Goal: Task Accomplishment & Management: Manage account settings

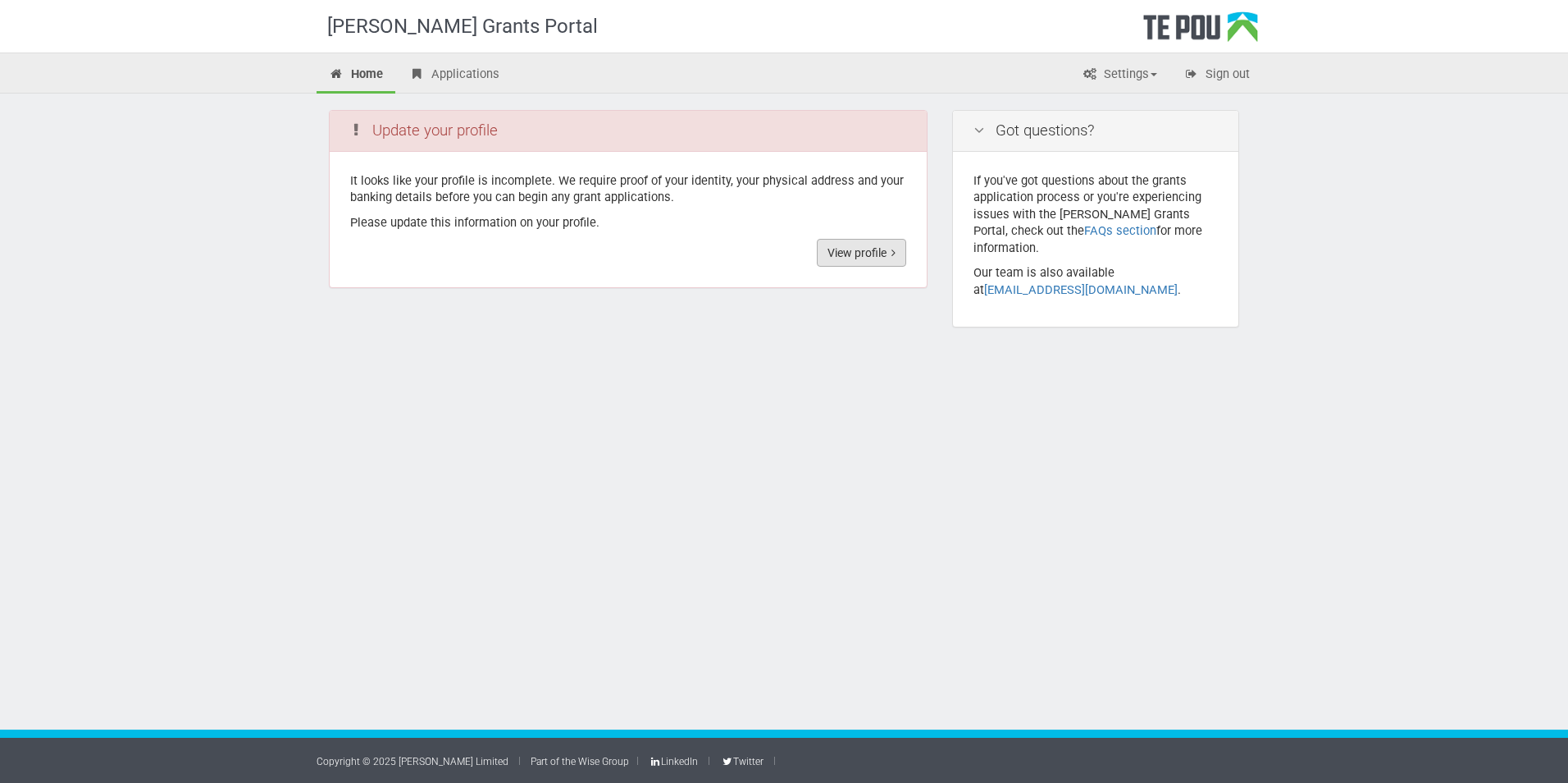
click at [848, 256] on link "View profile" at bounding box center [862, 253] width 90 height 28
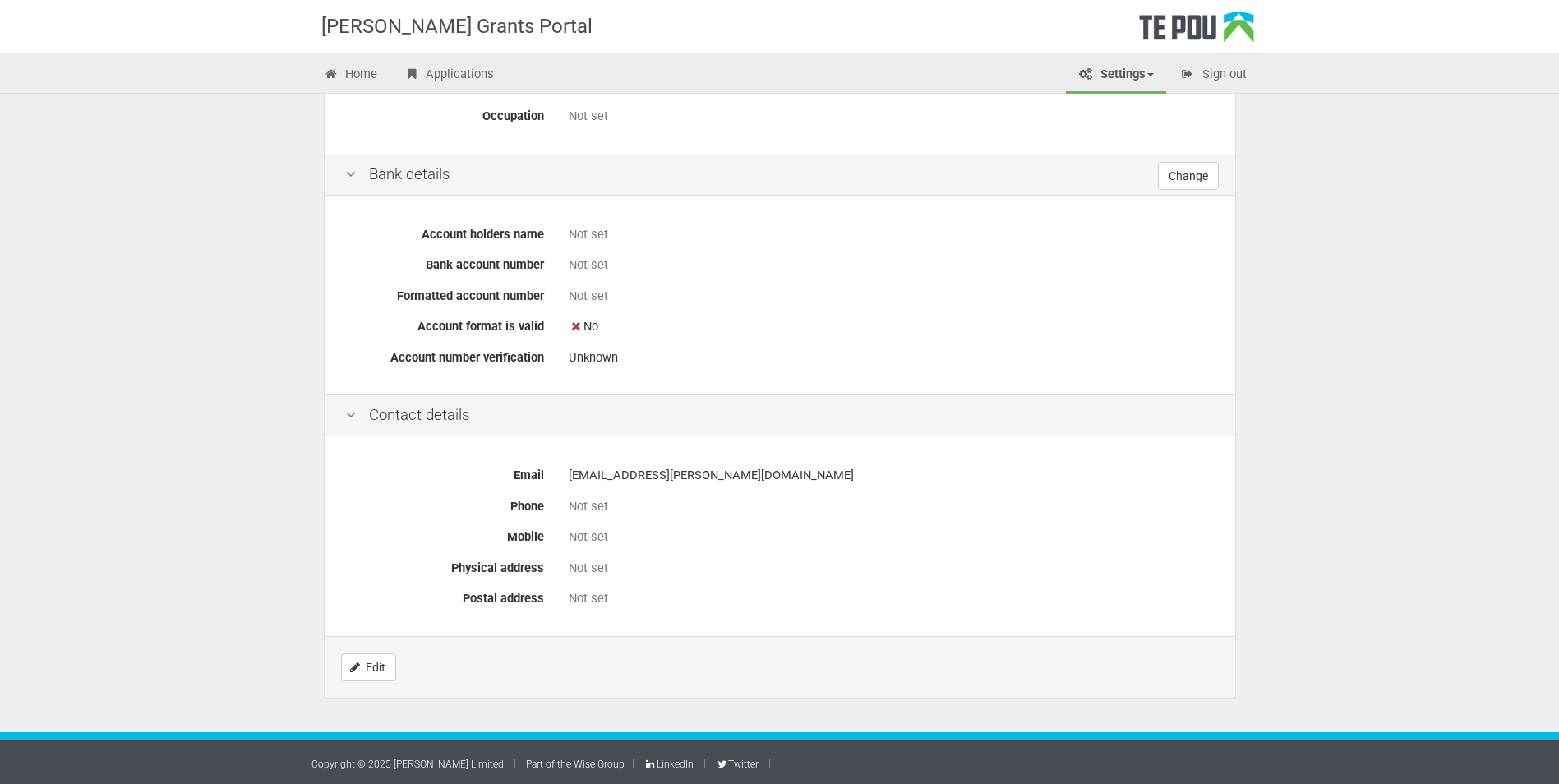
scroll to position [469, 0]
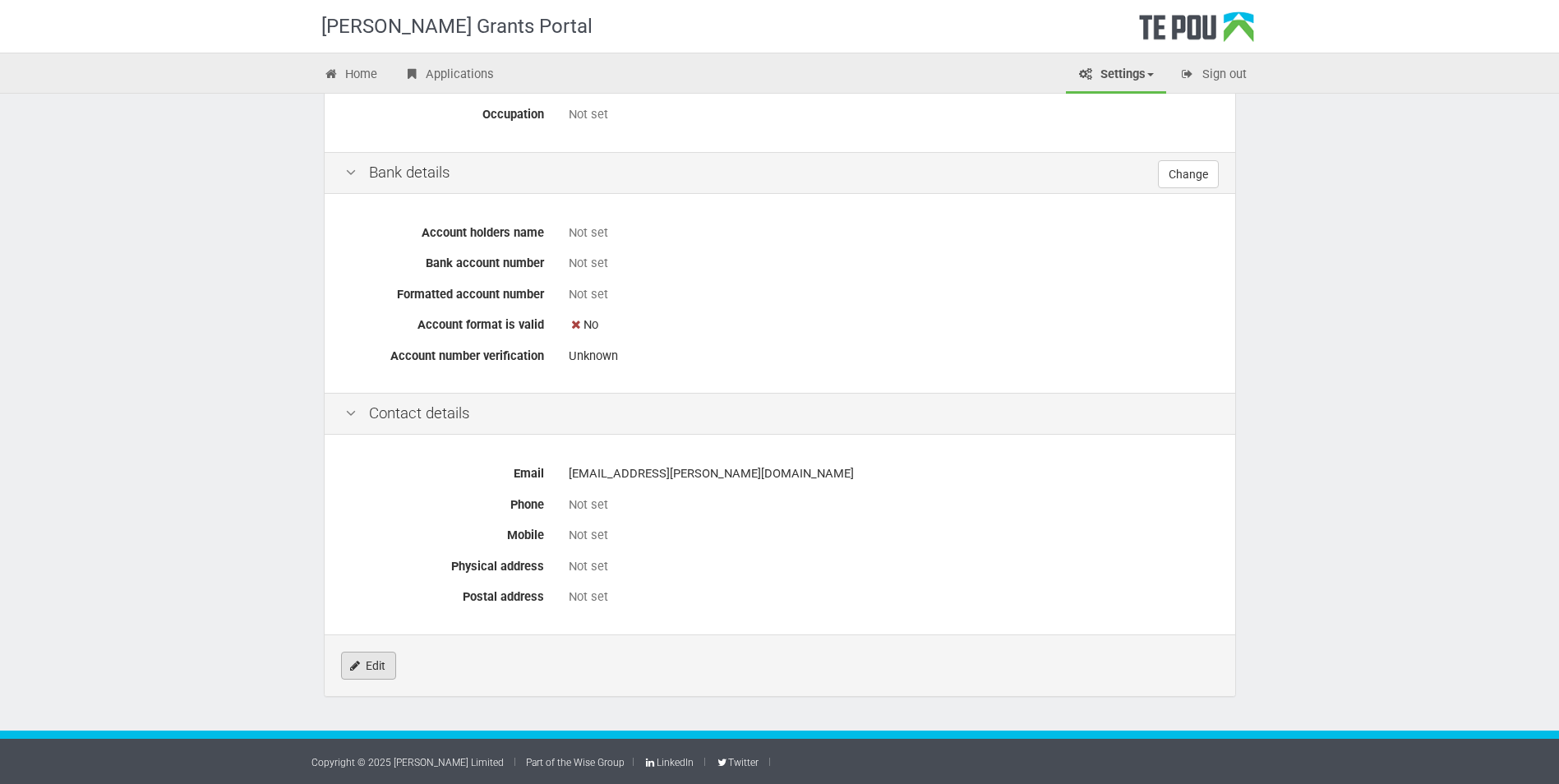
click at [354, 656] on link "Edit" at bounding box center [369, 666] width 55 height 28
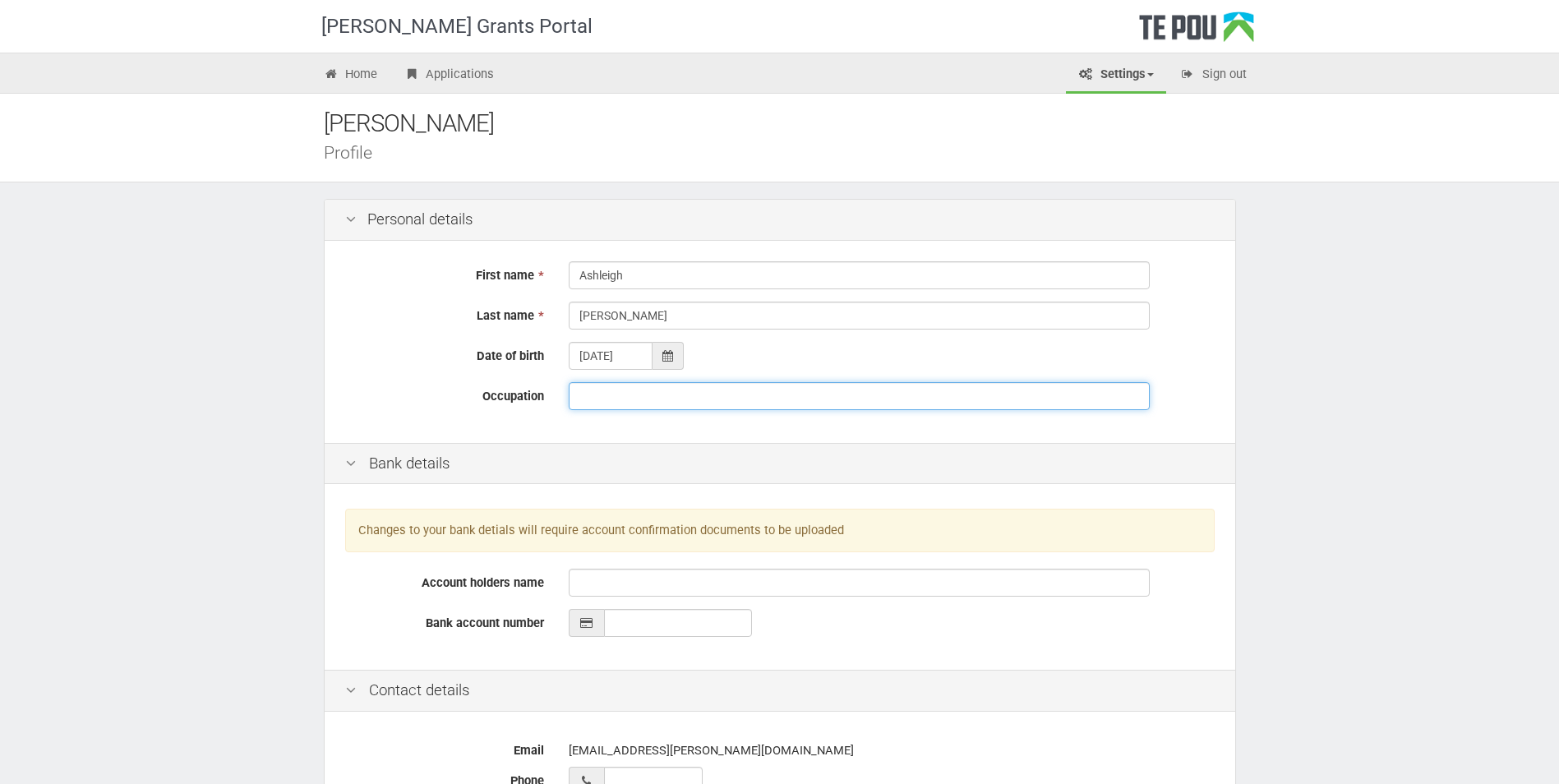
click at [640, 401] on input "Occupation" at bounding box center [859, 396] width 581 height 28
type input "Admin - Co Ordinator"
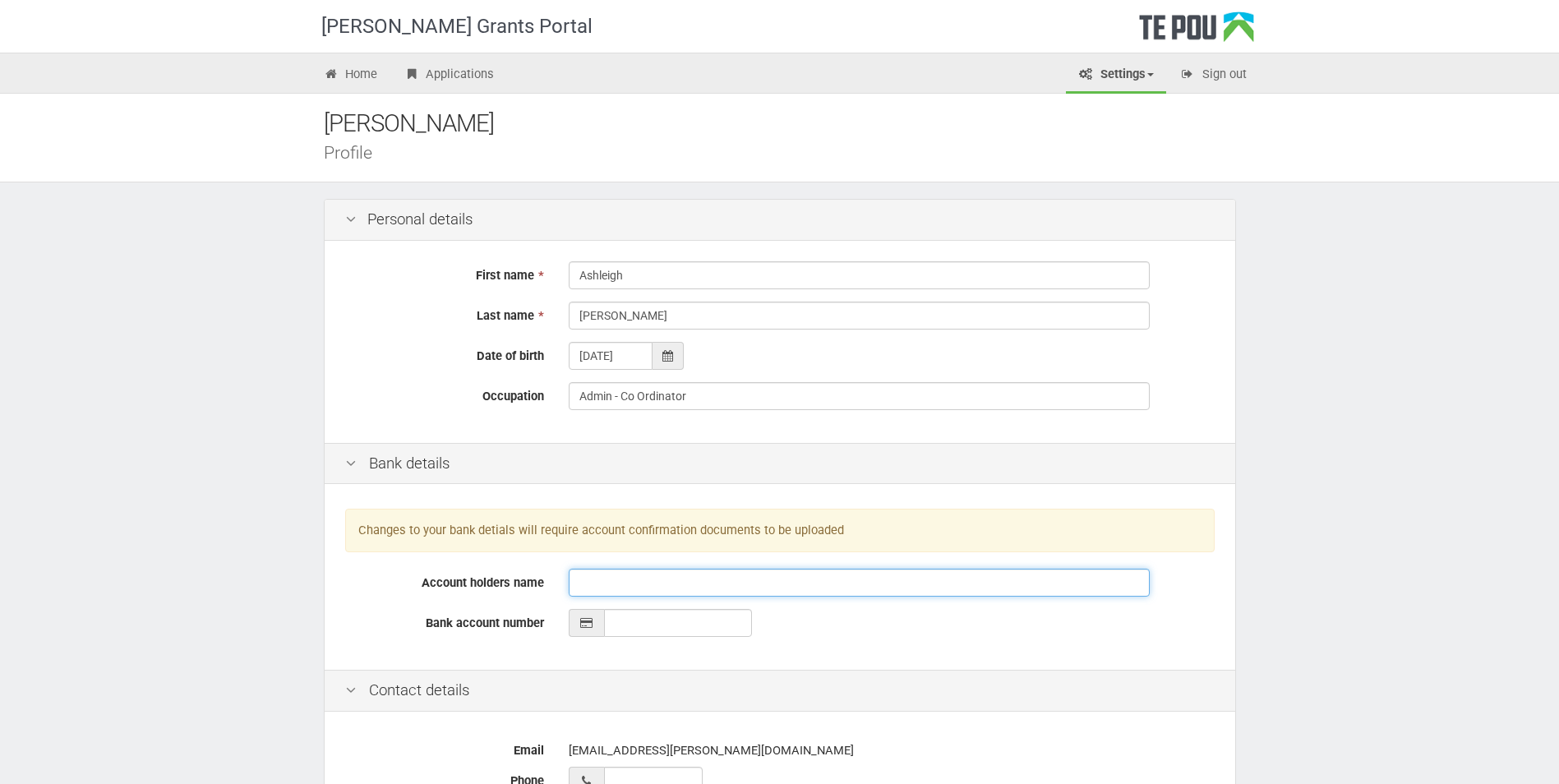
click at [659, 584] on input "Account holders name" at bounding box center [859, 583] width 581 height 28
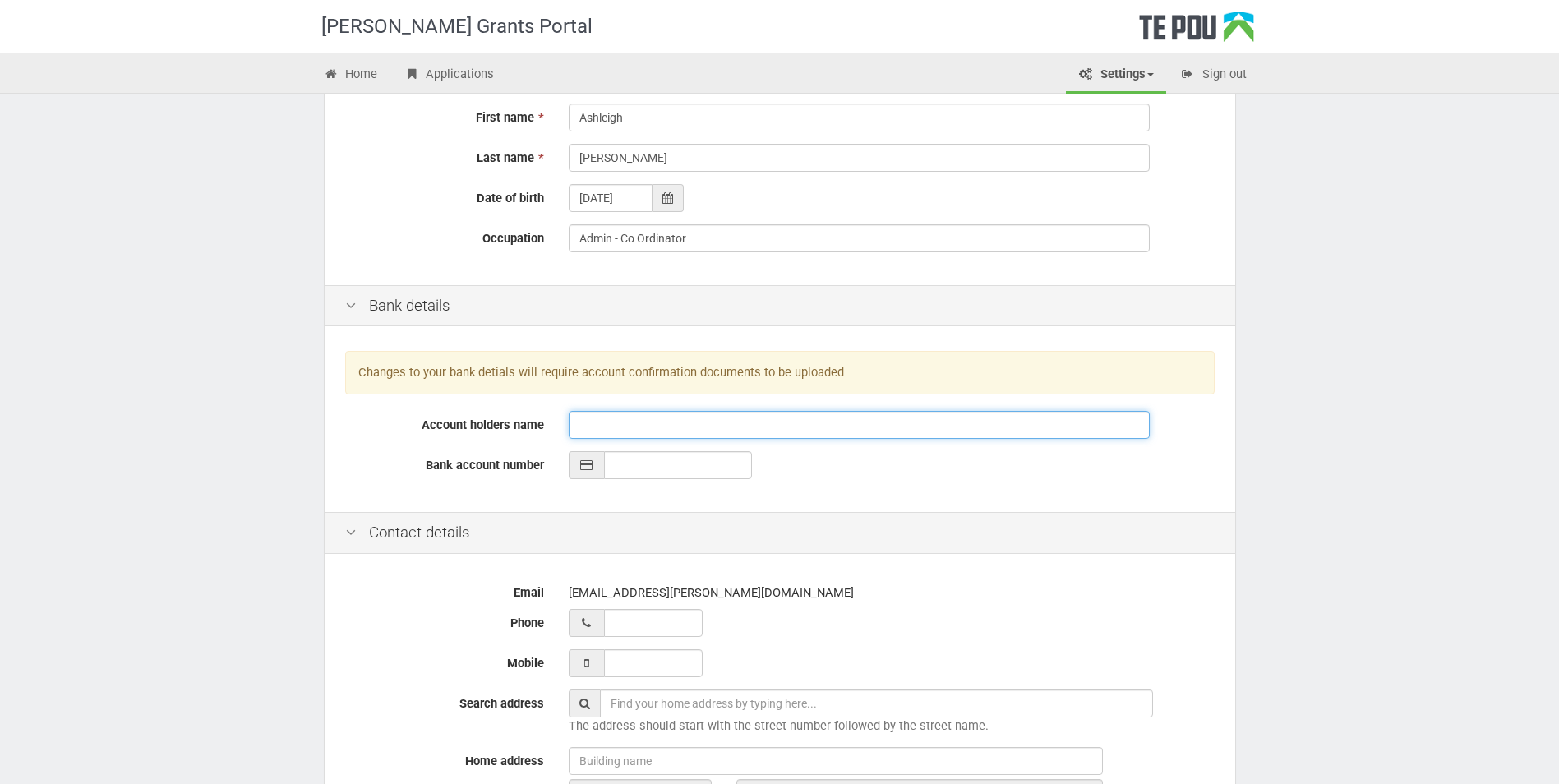
scroll to position [164, 0]
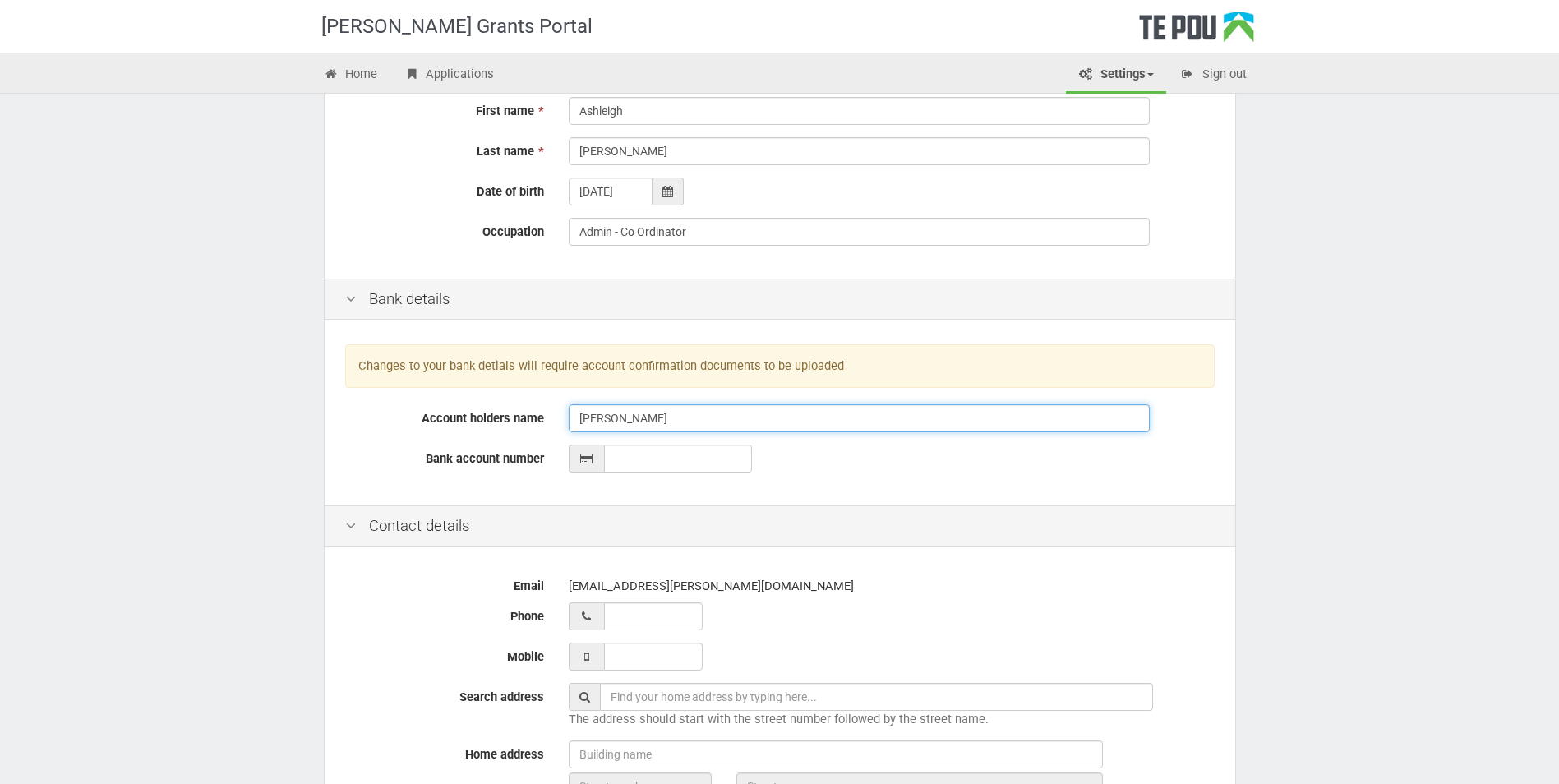
type input "Ashleigh Maynard"
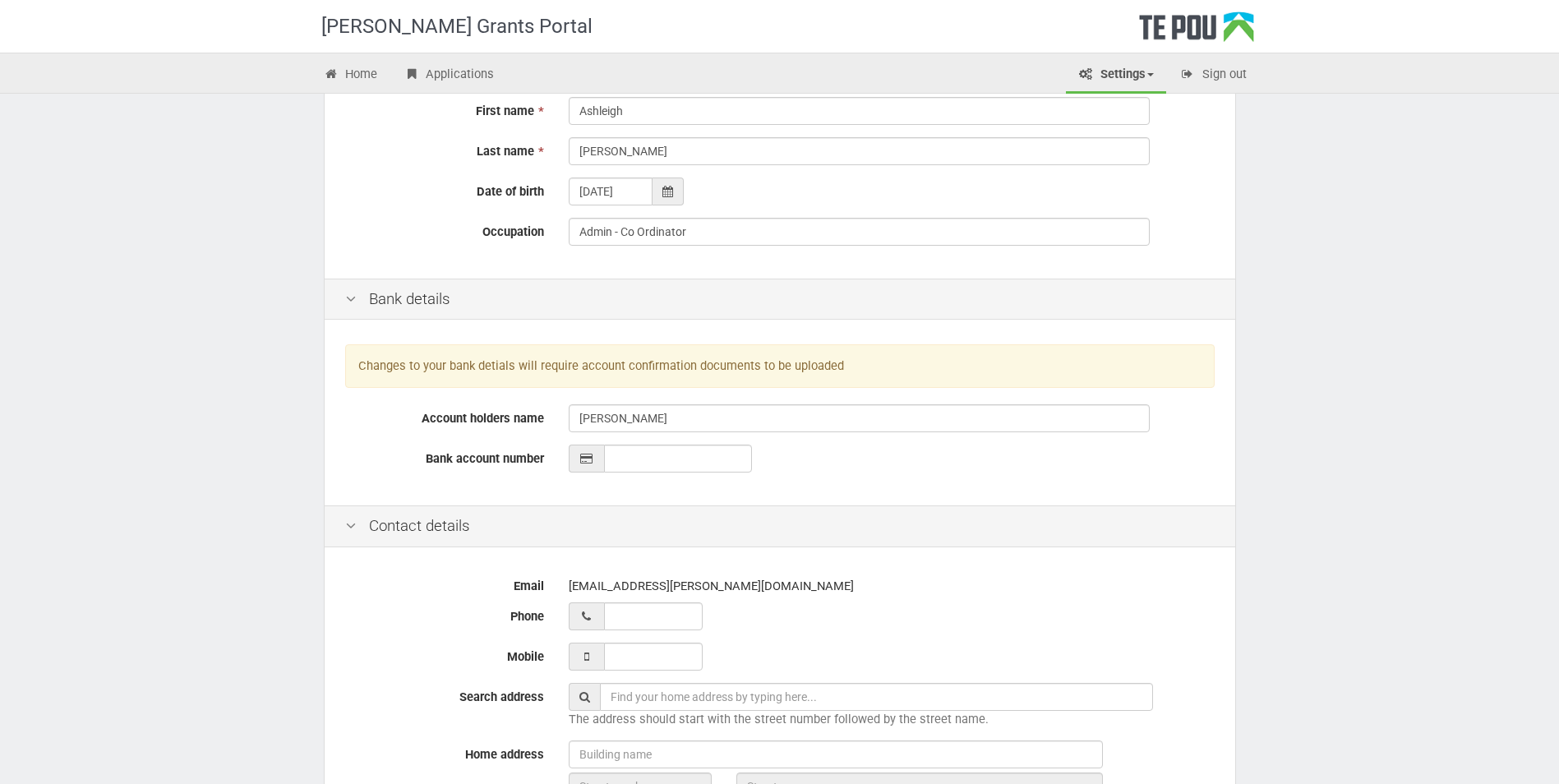
click at [586, 462] on icon at bounding box center [587, 459] width 15 height 12
click at [633, 467] on input "__-____-_______-___" at bounding box center [678, 459] width 148 height 28
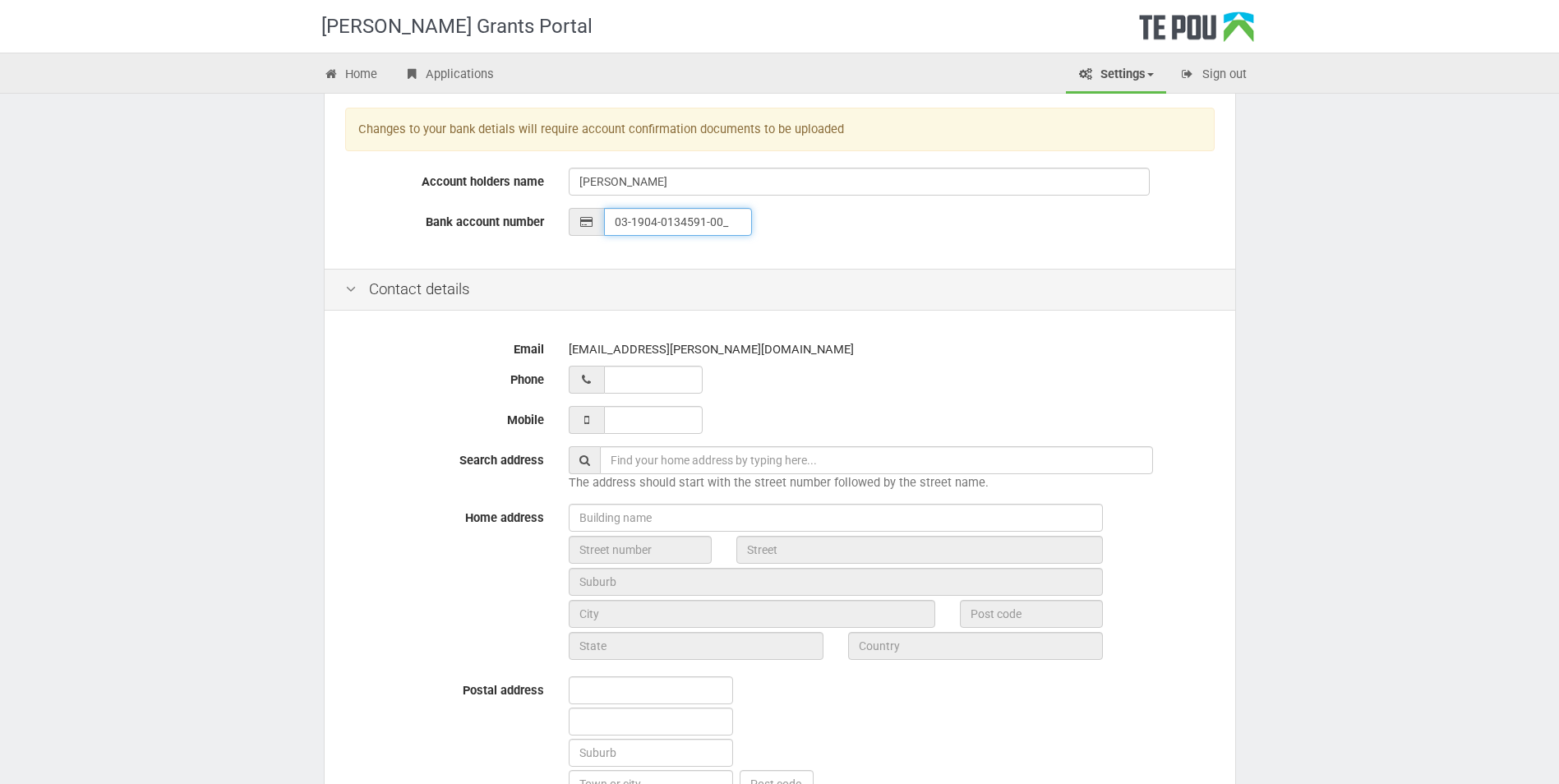
scroll to position [410, 0]
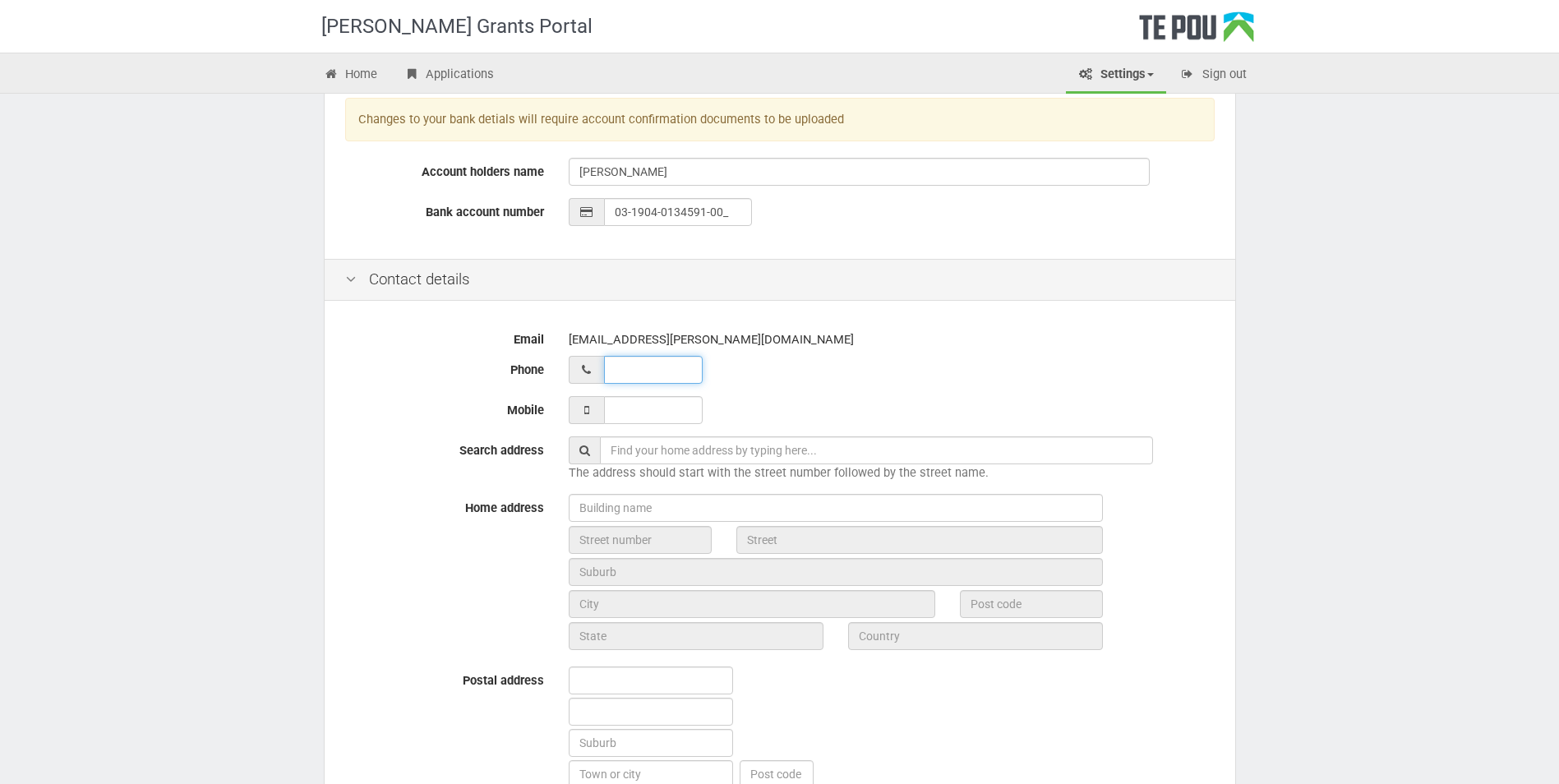
type input "03-1904-0134591-00"
click at [634, 369] on input "__ ___ ______" at bounding box center [653, 370] width 98 height 28
drag, startPoint x: 685, startPoint y: 365, endPoint x: 493, endPoint y: 363, distance: 192.0
click at [493, 363] on div "Phone __ _02 146475" at bounding box center [780, 370] width 894 height 28
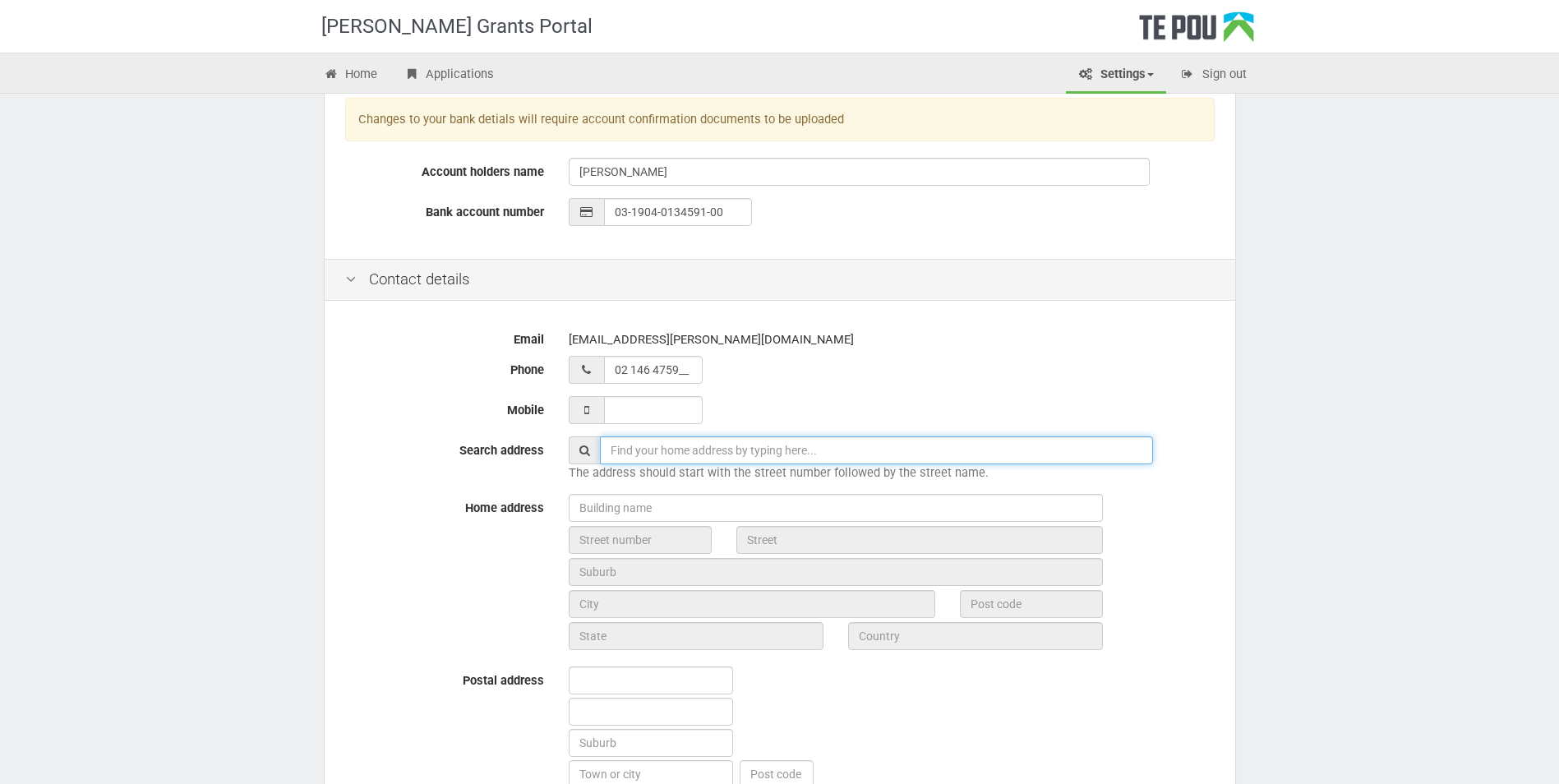
type input "02 146 4759"
click at [634, 444] on input "text" at bounding box center [876, 450] width 553 height 28
click at [668, 448] on input "text" at bounding box center [876, 450] width 553 height 28
click at [684, 444] on input "text" at bounding box center [876, 450] width 553 height 28
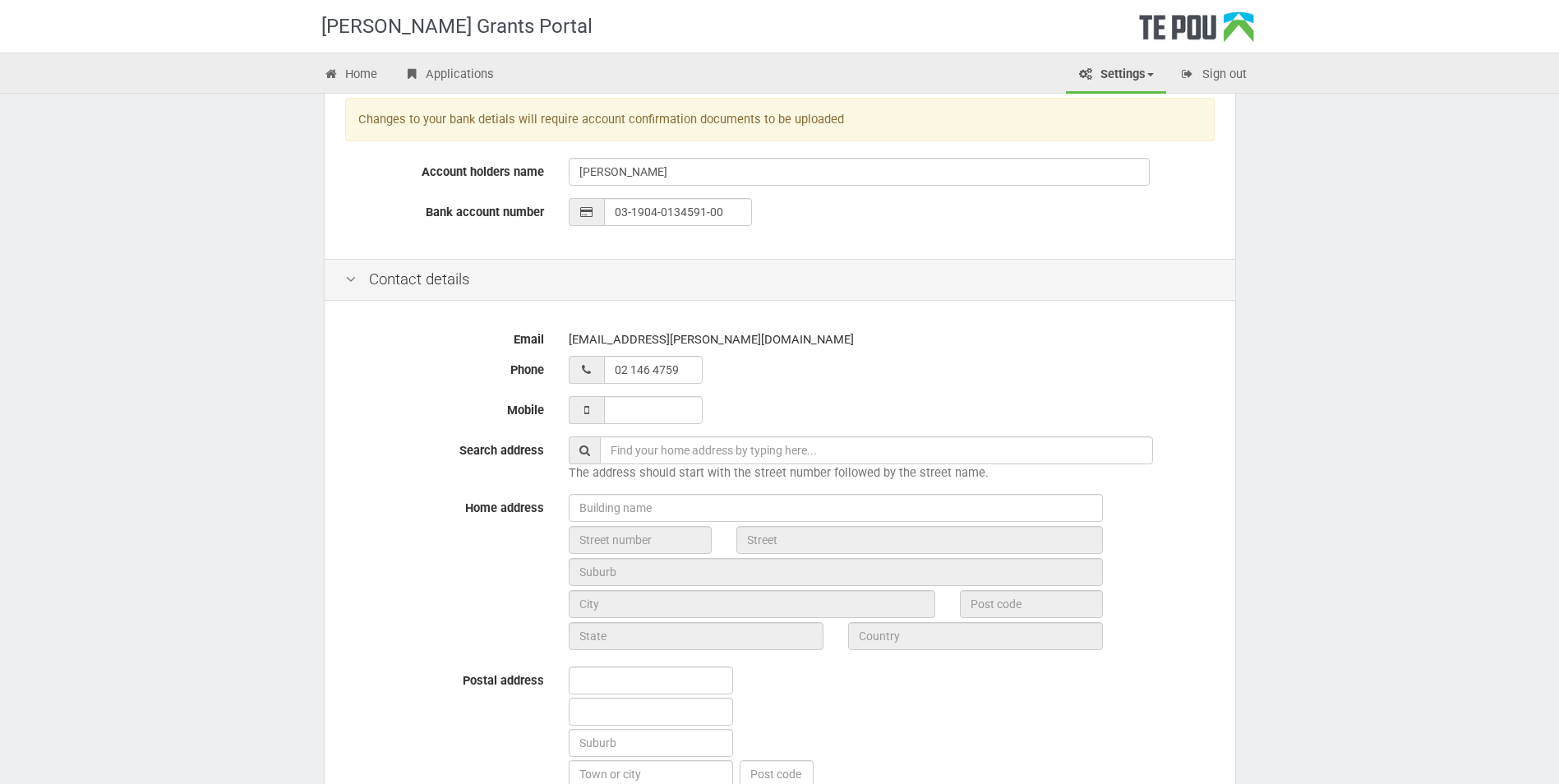
click at [826, 370] on div "02 146 4759" at bounding box center [892, 370] width 646 height 28
click at [764, 444] on input "text" at bounding box center [876, 450] width 553 height 28
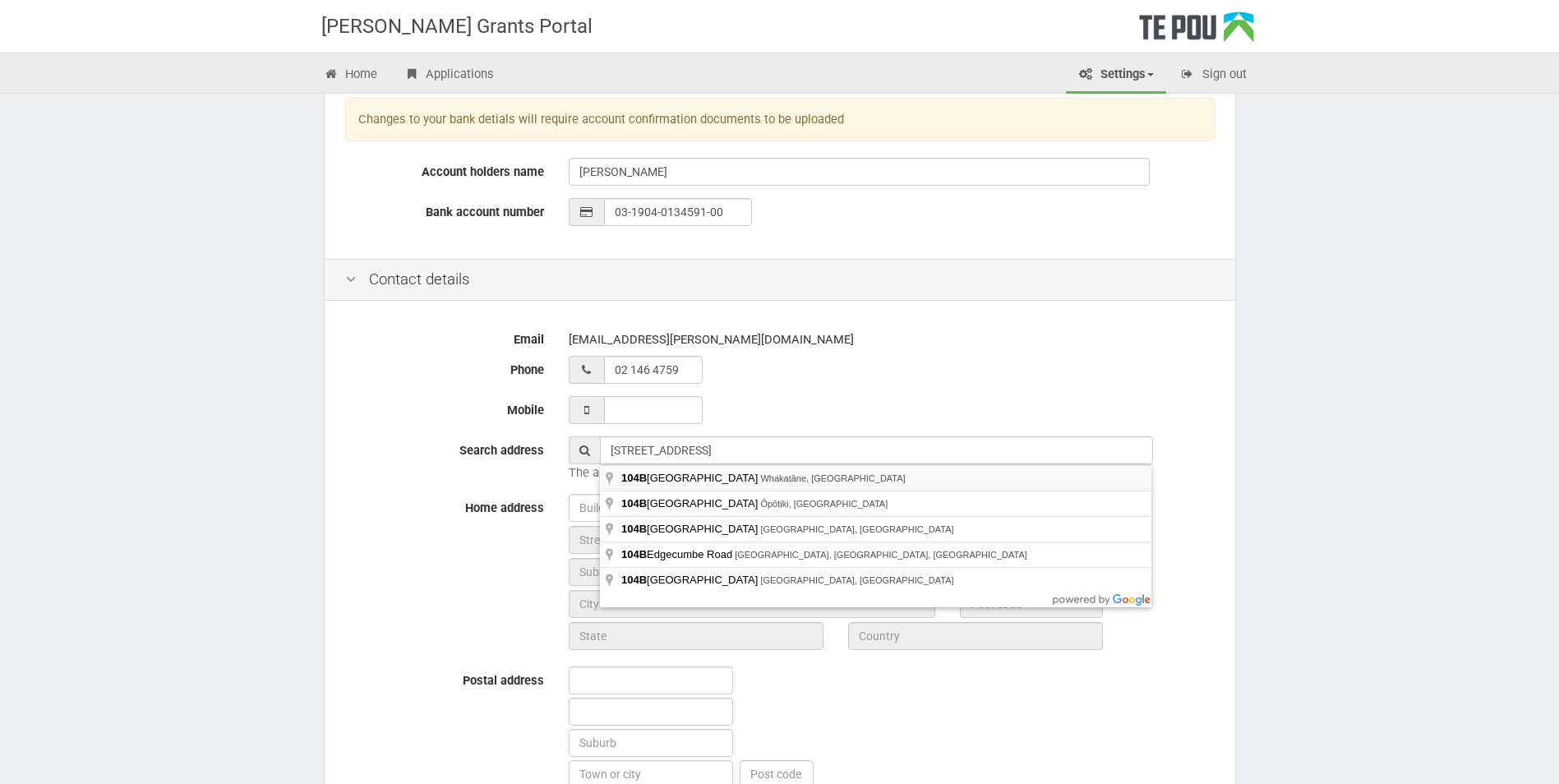
type input "104B Riverside Drive, Whakatāne, New Zealand"
type input "104B"
type input "Riverside Drive"
type input "Whakatāne"
type input "3120"
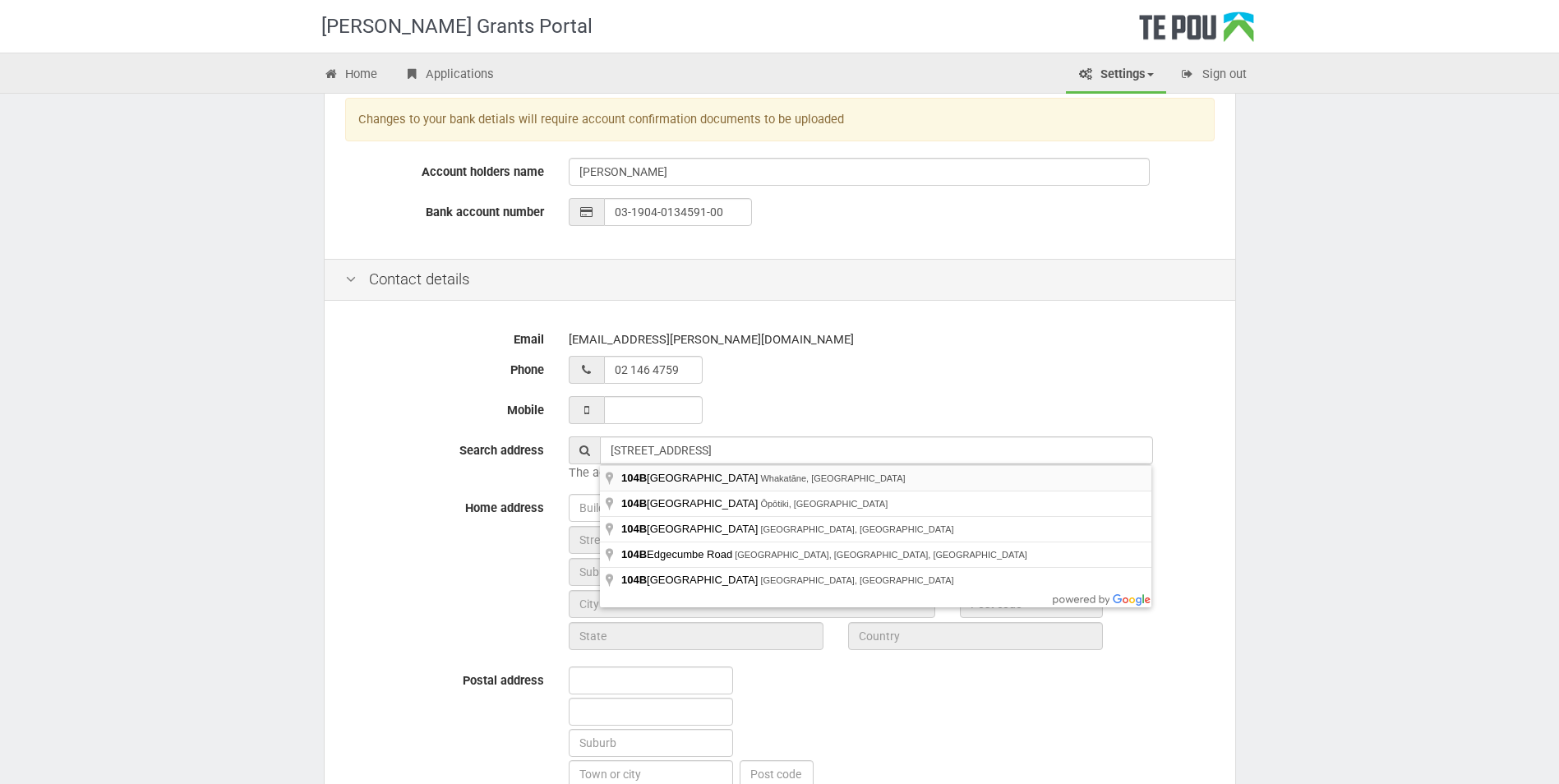
type input "Bay of Plenty Region"
type input "New Zealand"
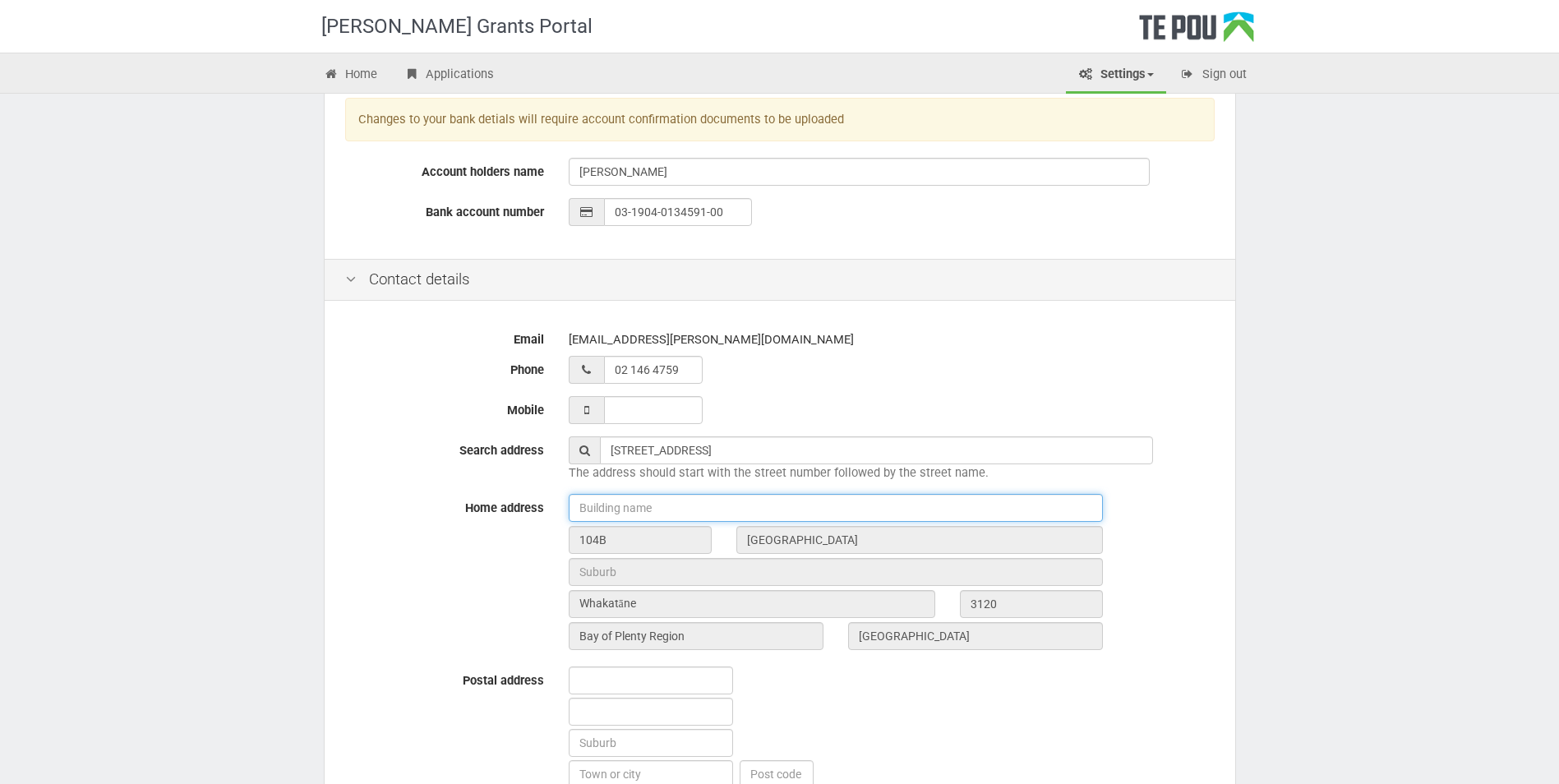
click at [687, 514] on input "text" at bounding box center [835, 508] width 534 height 28
click at [1064, 388] on div "Email ashleigh.maynard@waiarikiwhanau.org.nz Phone 02 146 4759 Mobile Search ad…" at bounding box center [780, 564] width 911 height 519
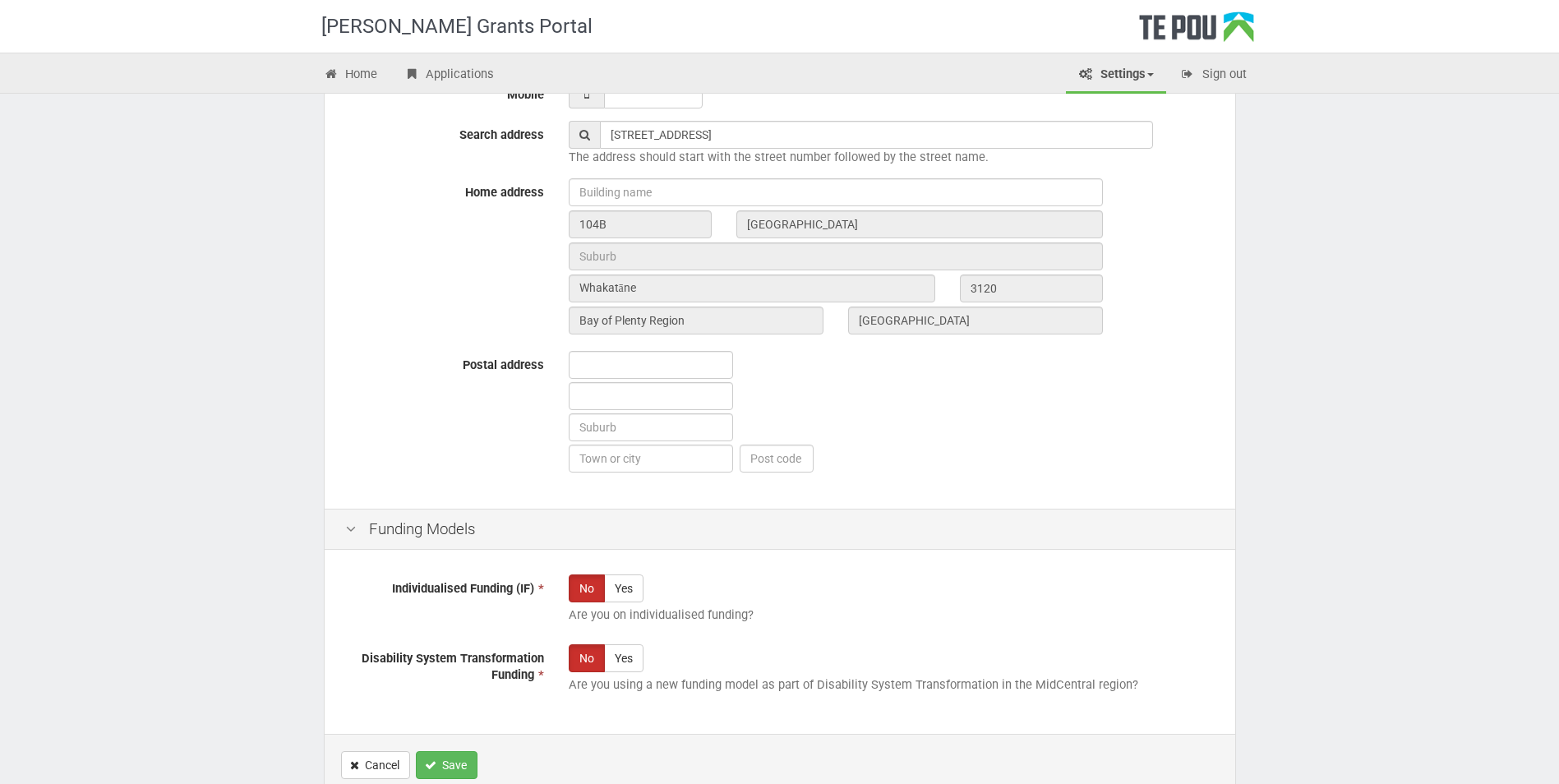
scroll to position [821, 0]
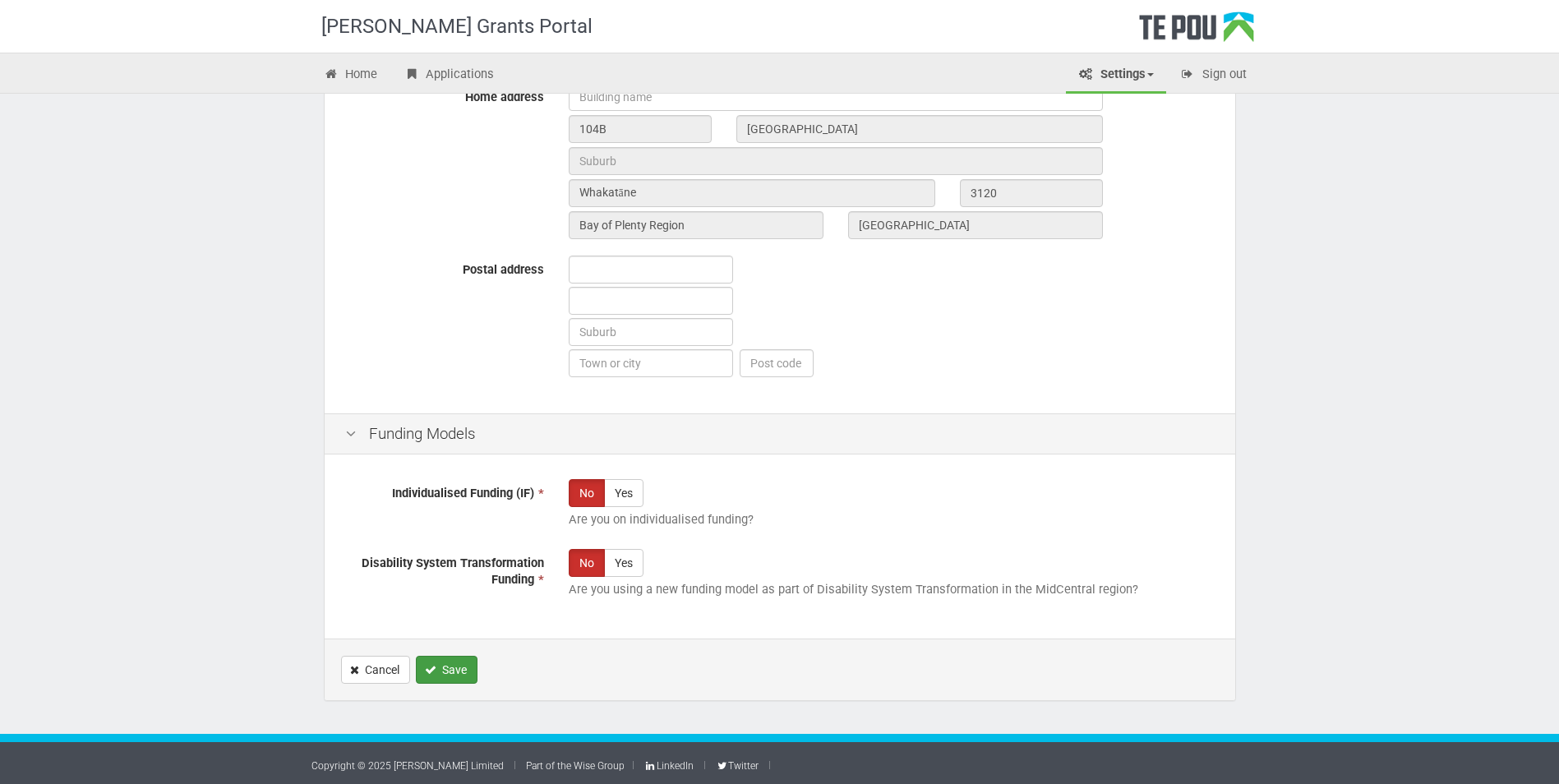
click at [461, 672] on button "Save" at bounding box center [446, 670] width 62 height 28
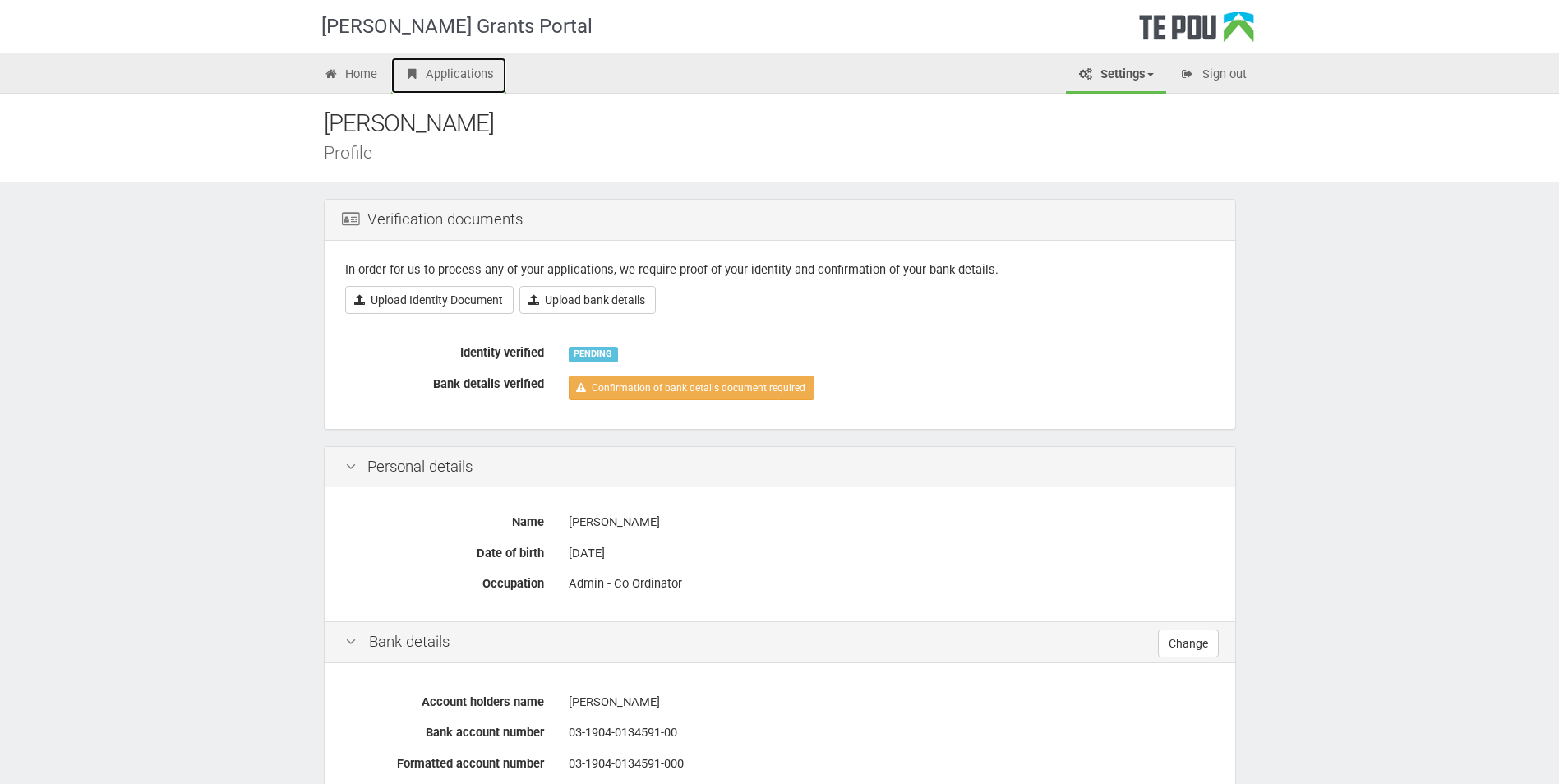
click at [442, 71] on link "Applications" at bounding box center [449, 75] width 115 height 36
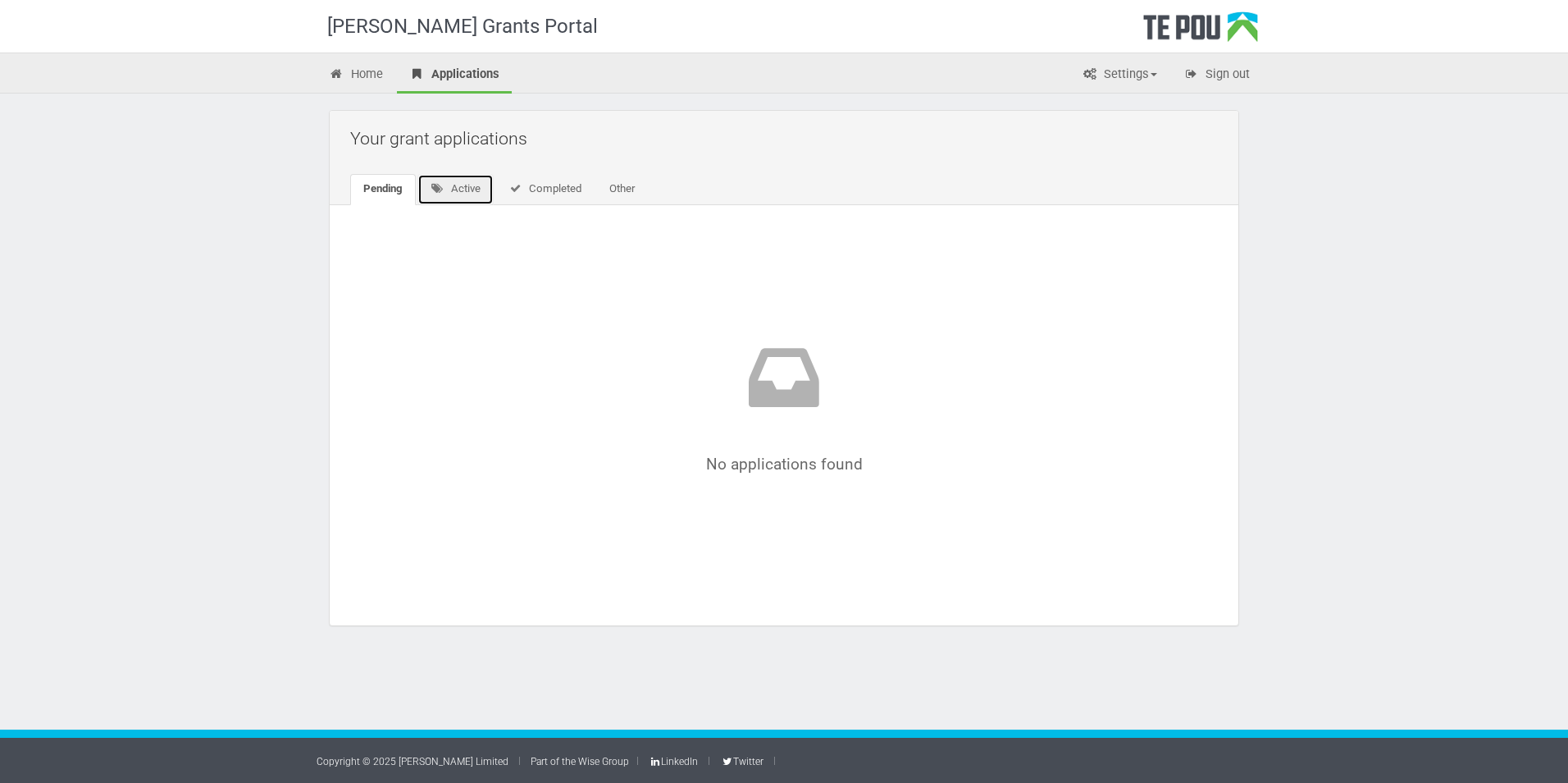
click at [458, 191] on link "Active" at bounding box center [455, 190] width 76 height 32
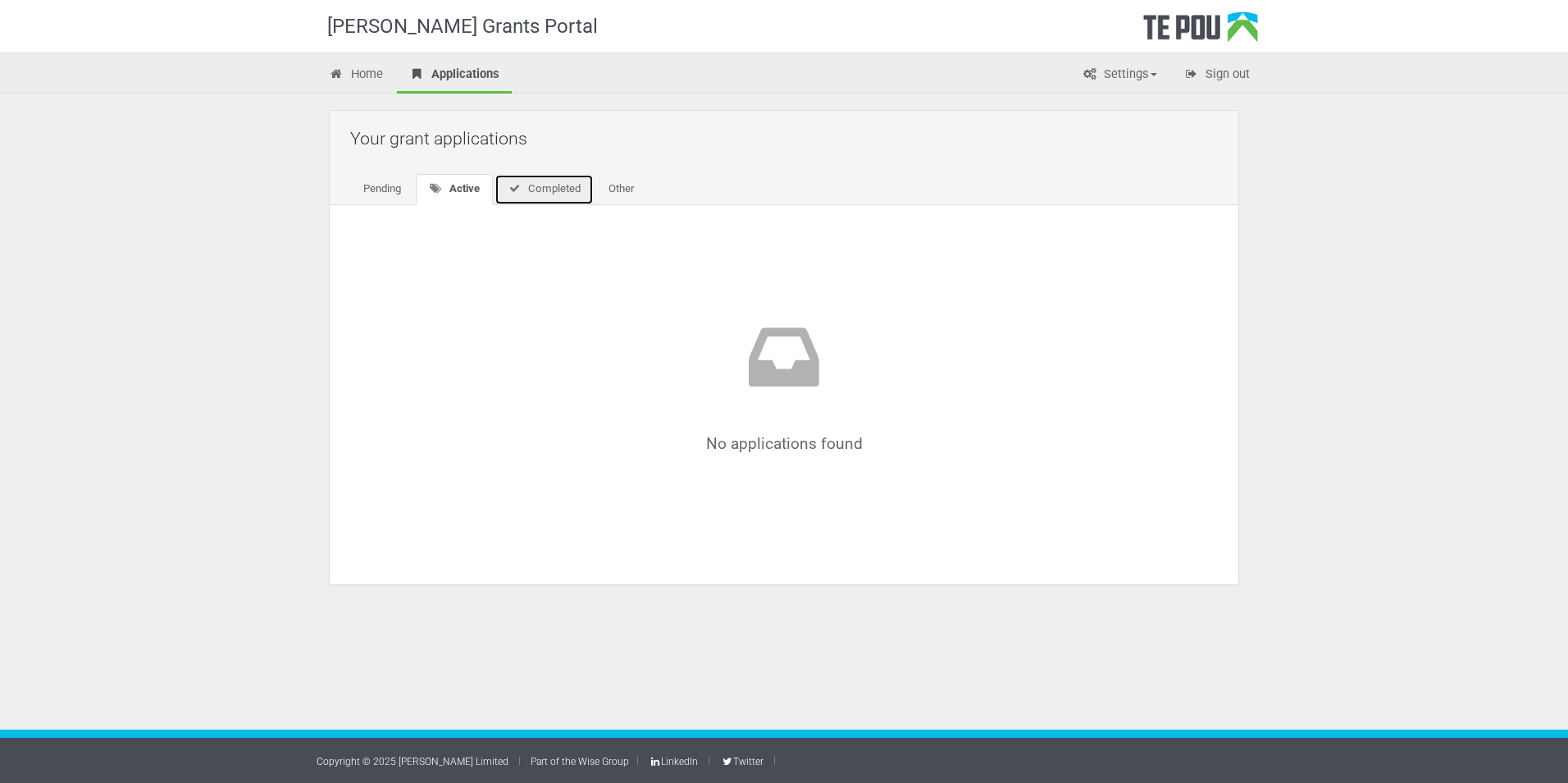
click at [530, 190] on link "Completed" at bounding box center [543, 190] width 99 height 32
click at [630, 187] on link "Other" at bounding box center [619, 190] width 52 height 32
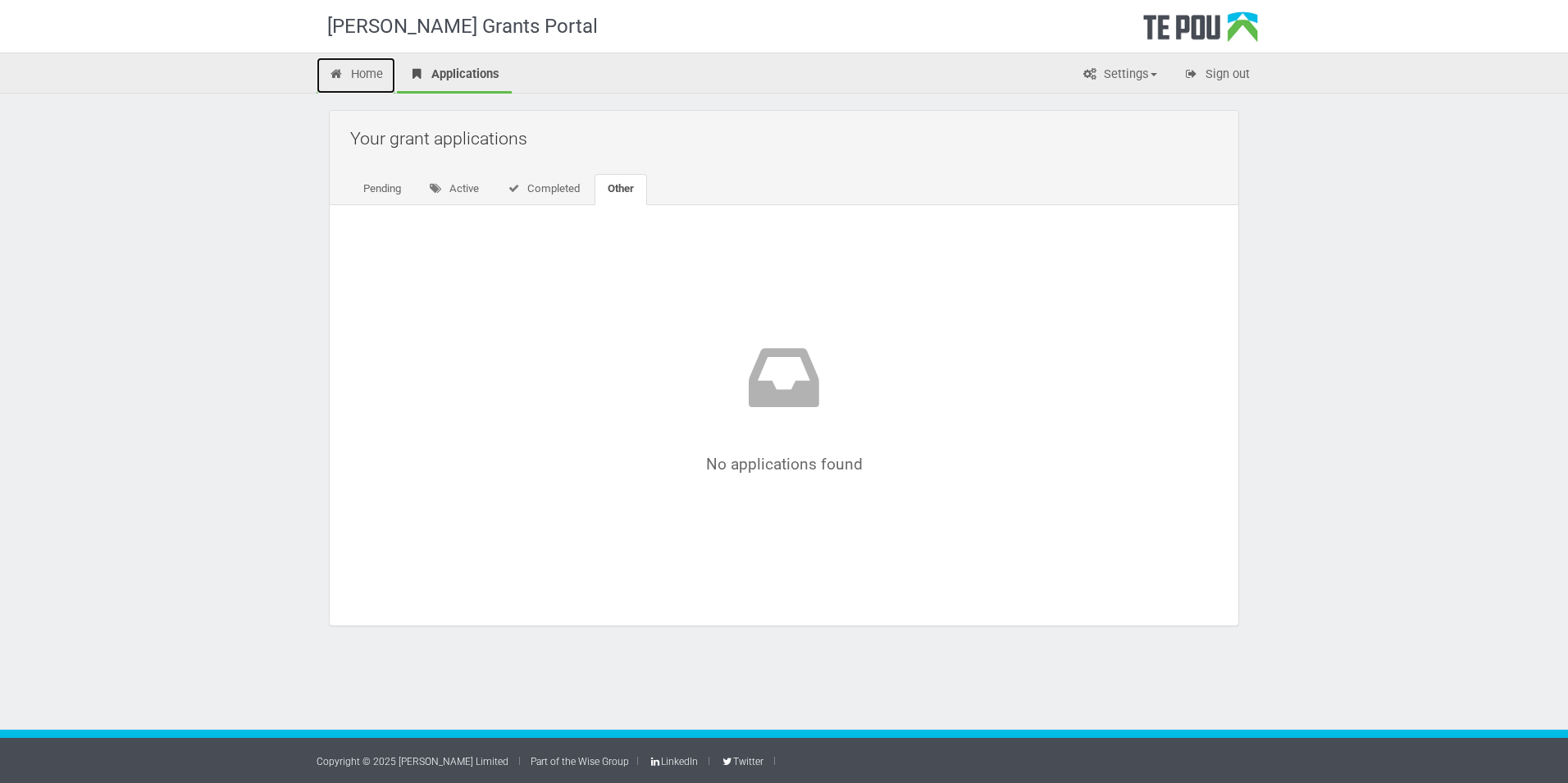
click at [353, 73] on link "Home" at bounding box center [356, 75] width 79 height 36
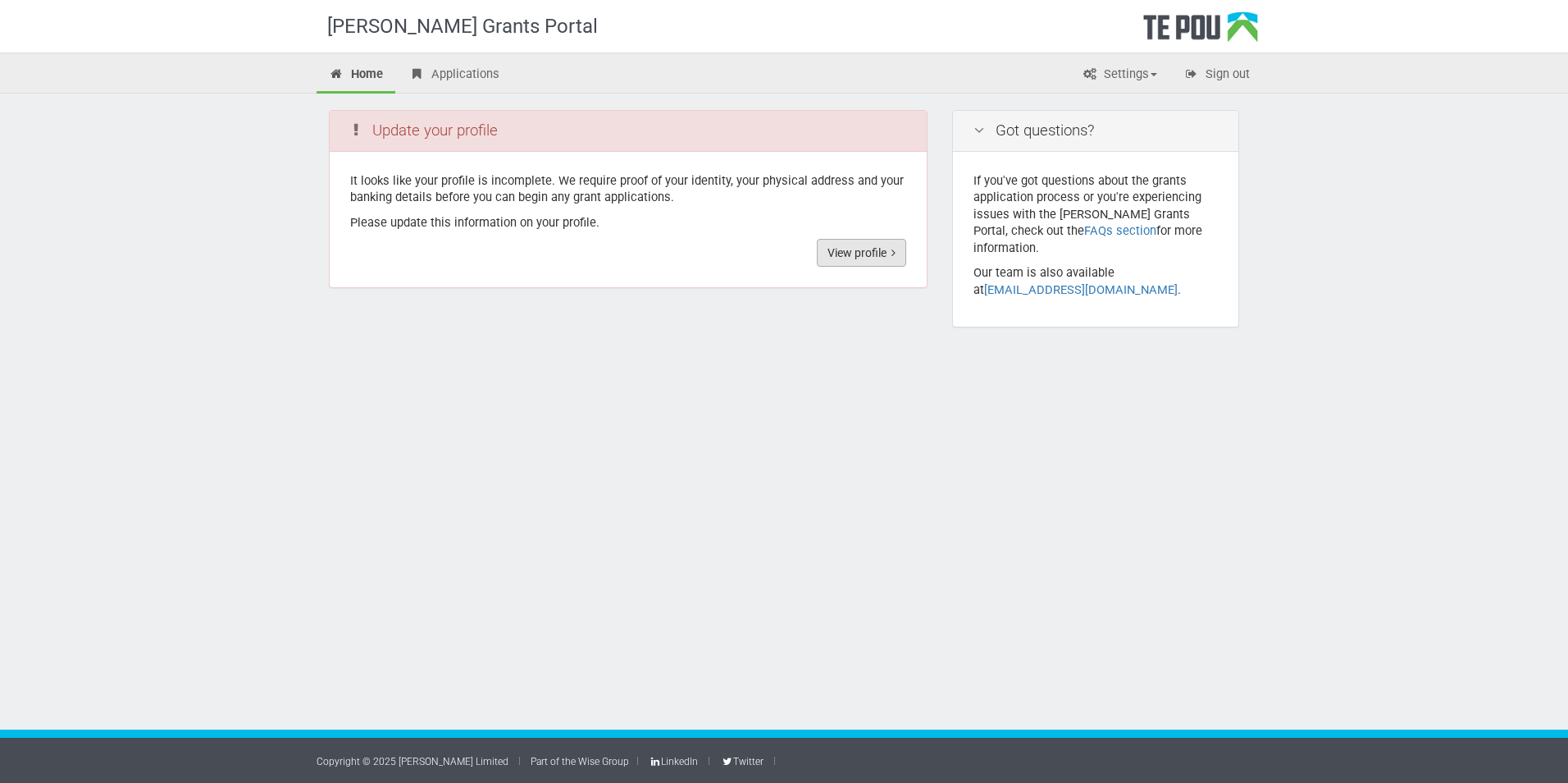
click at [886, 249] on link "View profile" at bounding box center [862, 253] width 90 height 28
